Goal: Entertainment & Leisure: Consume media (video, audio)

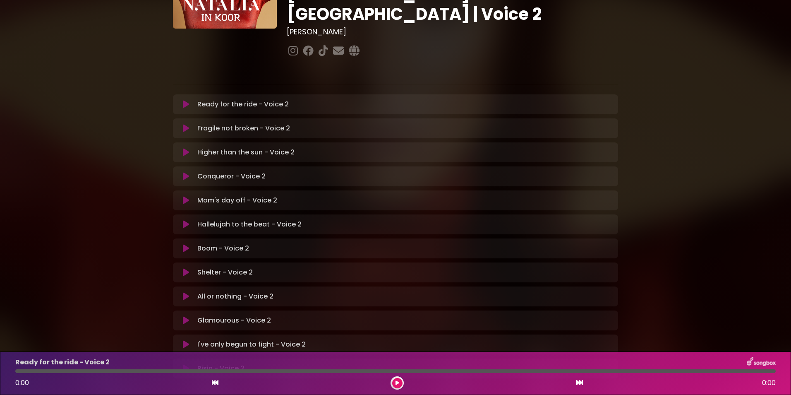
scroll to position [124, 0]
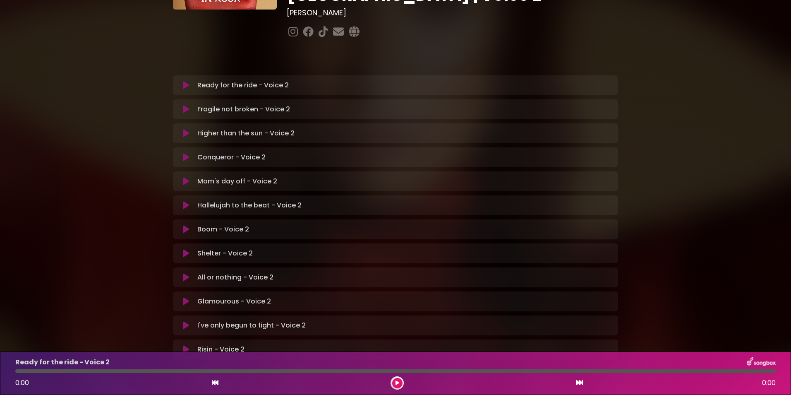
click at [183, 225] on icon at bounding box center [186, 229] width 6 height 8
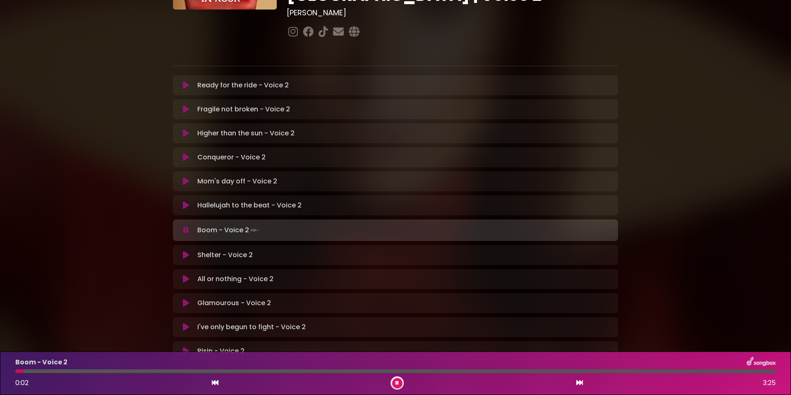
click at [184, 226] on icon at bounding box center [185, 230] width 5 height 8
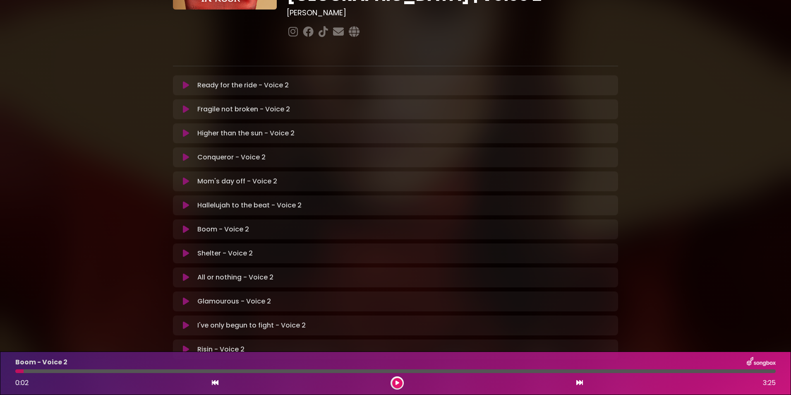
drag, startPoint x: 22, startPoint y: 371, endPoint x: 16, endPoint y: 372, distance: 6.0
click at [16, 372] on div at bounding box center [19, 371] width 8 height 4
click at [398, 386] on button at bounding box center [397, 383] width 10 height 10
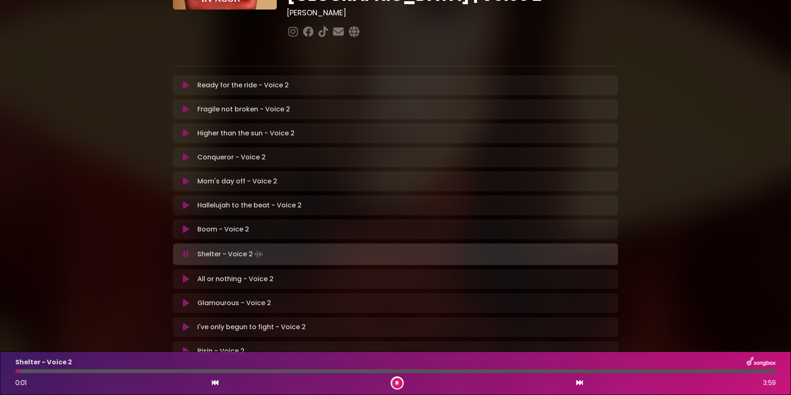
click at [185, 225] on icon at bounding box center [186, 229] width 6 height 8
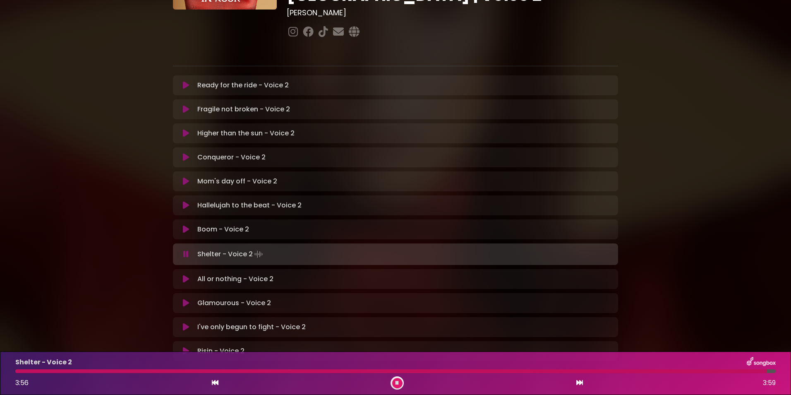
click at [185, 250] on icon at bounding box center [185, 254] width 5 height 8
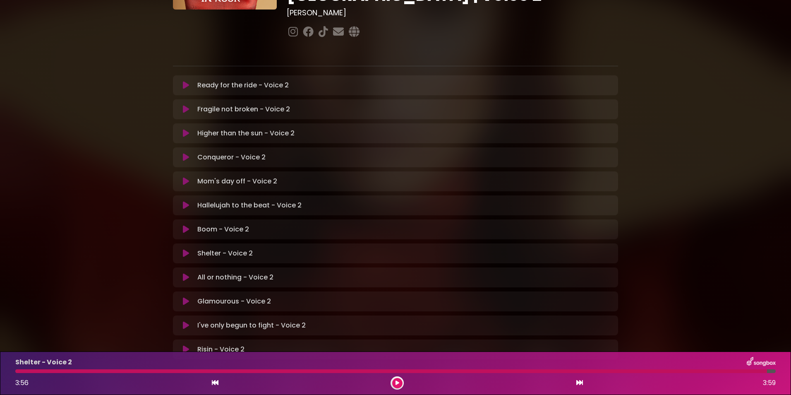
click at [184, 249] on icon at bounding box center [186, 253] width 6 height 8
click at [183, 249] on icon at bounding box center [186, 253] width 6 height 8
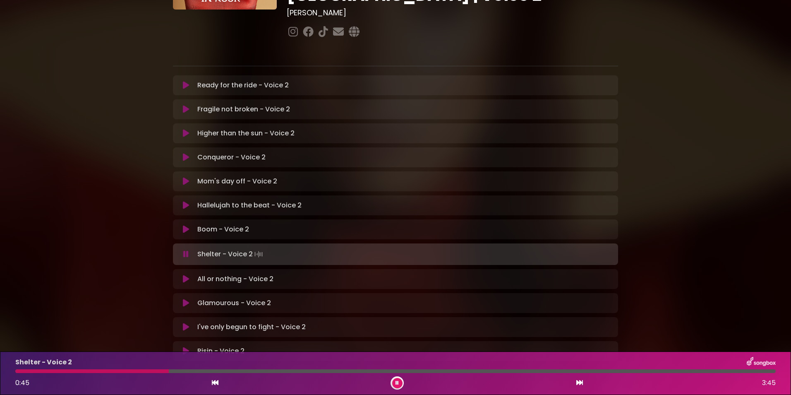
click at [186, 250] on icon at bounding box center [185, 254] width 5 height 8
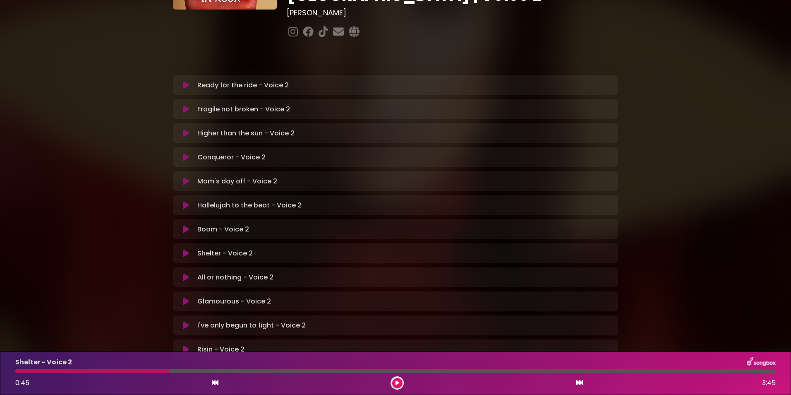
click at [185, 249] on icon at bounding box center [186, 253] width 6 height 8
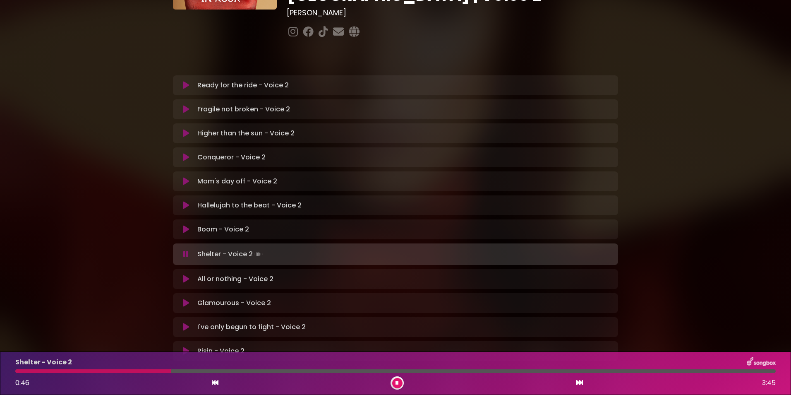
click at [185, 250] on icon at bounding box center [185, 254] width 5 height 8
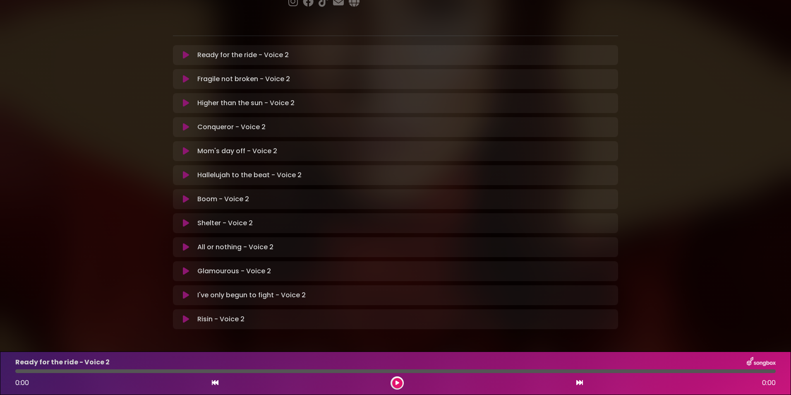
click at [183, 219] on icon at bounding box center [186, 223] width 6 height 8
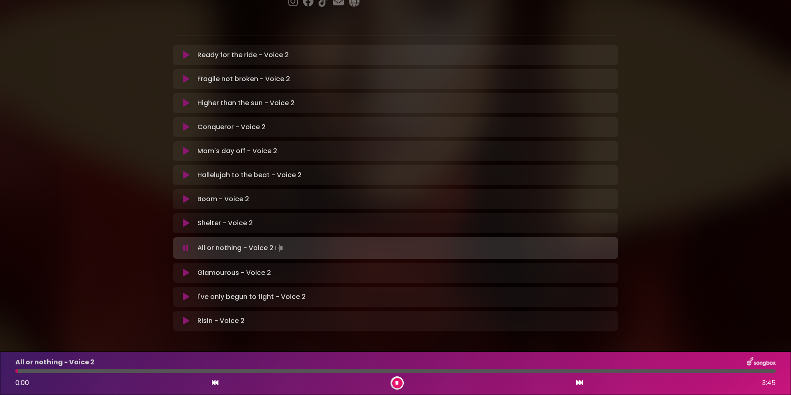
click at [184, 244] on icon at bounding box center [185, 248] width 5 height 8
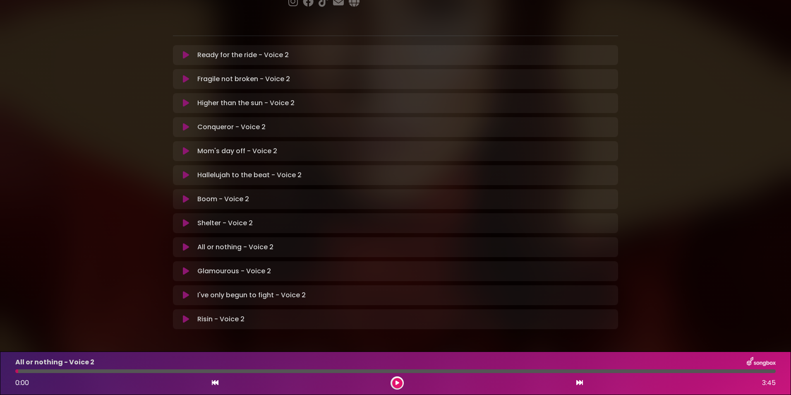
click at [573, 305] on div "Natalia in Koor | Antwerpen 1 - Gent - Leuven | Voice 2 Hans Primusz" at bounding box center [395, 99] width 445 height 487
click at [396, 382] on icon at bounding box center [398, 382] width 4 height 5
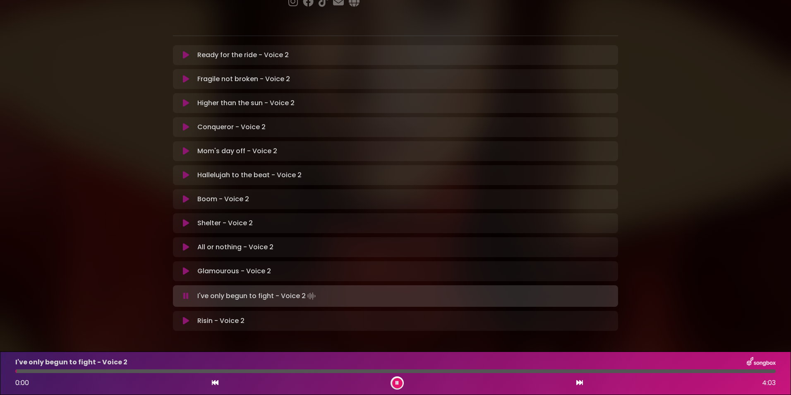
click at [185, 292] on icon at bounding box center [185, 296] width 5 height 8
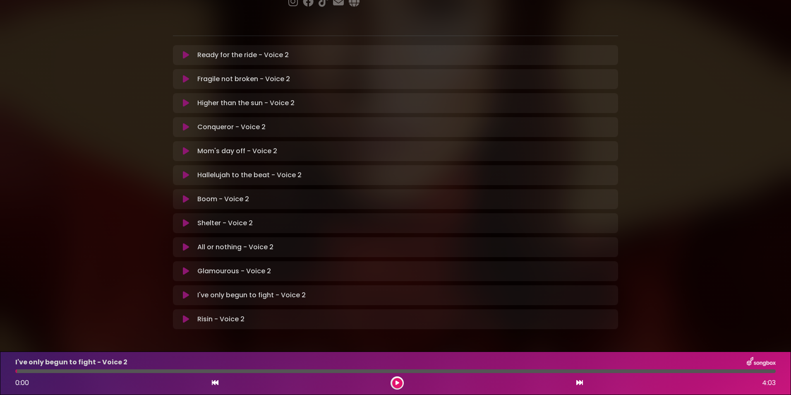
click at [580, 285] on div "I've only begun to fight - Voice 2 Loading Track... Your Feedback Name Email" at bounding box center [395, 295] width 445 height 20
click at [212, 382] on icon at bounding box center [215, 382] width 7 height 7
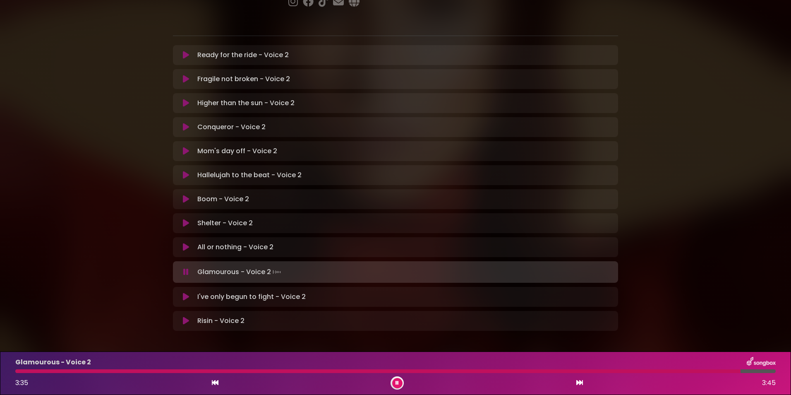
click at [186, 268] on icon at bounding box center [185, 272] width 5 height 8
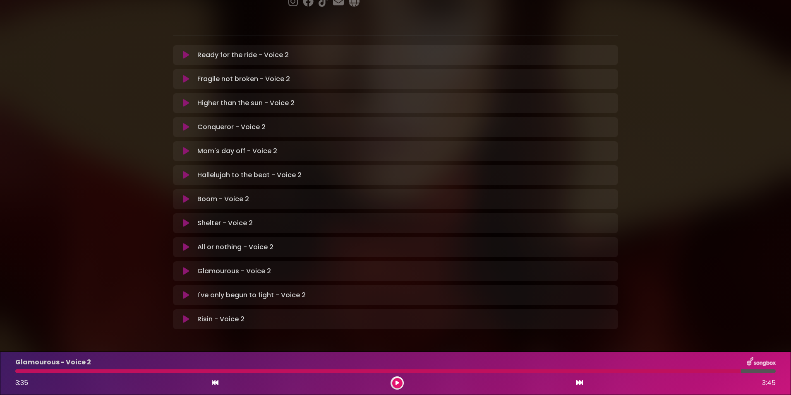
click at [578, 381] on icon at bounding box center [579, 382] width 7 height 7
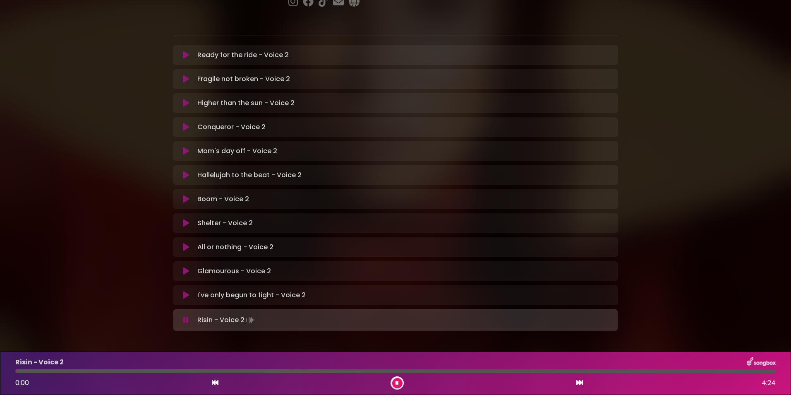
click at [184, 316] on icon at bounding box center [185, 320] width 5 height 8
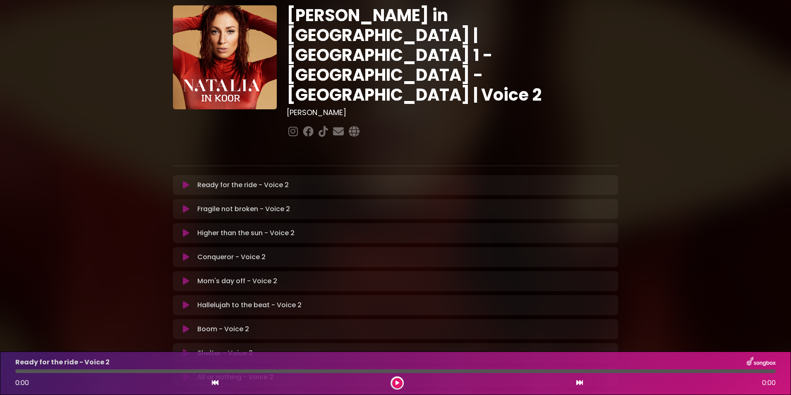
scroll to position [154, 0]
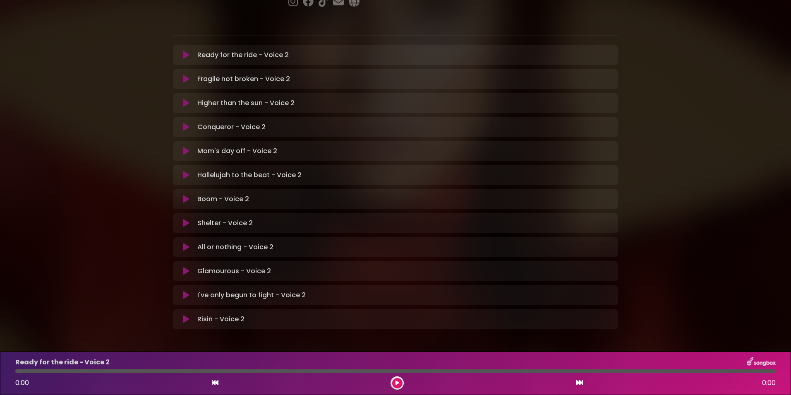
click at [183, 291] on icon at bounding box center [186, 295] width 6 height 8
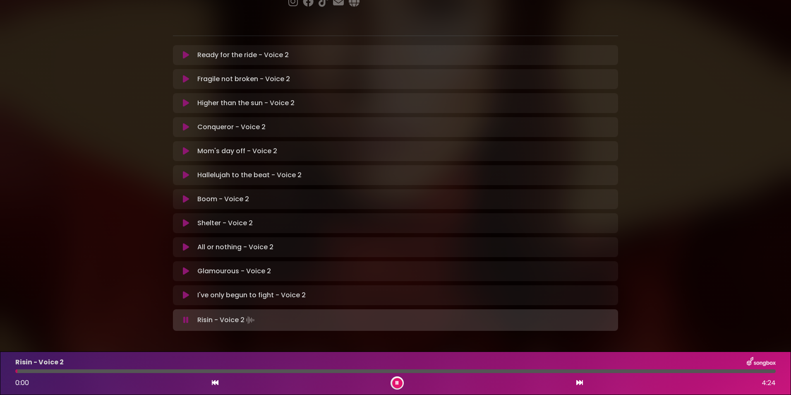
click at [184, 316] on icon at bounding box center [185, 320] width 5 height 8
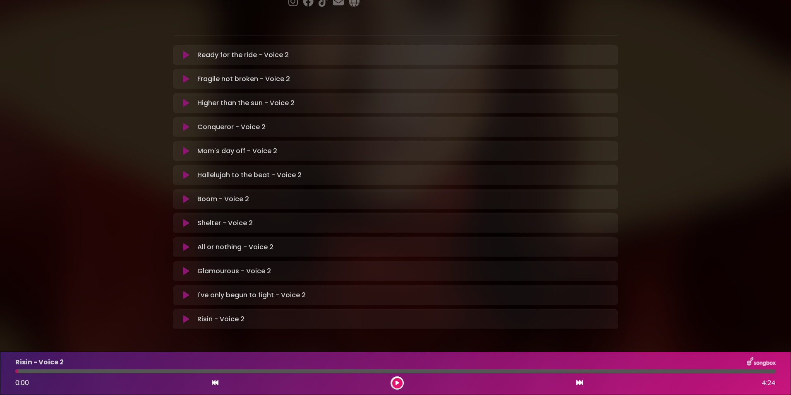
click at [184, 315] on icon at bounding box center [186, 319] width 6 height 8
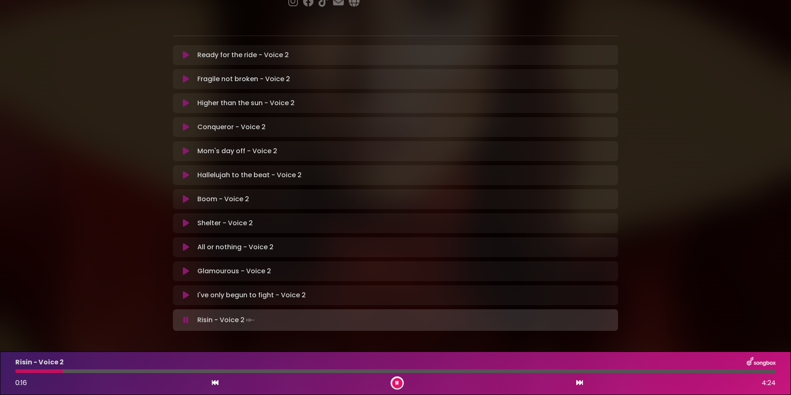
click at [19, 370] on div at bounding box center [39, 371] width 48 height 4
